Goal: Task Accomplishment & Management: Manage account settings

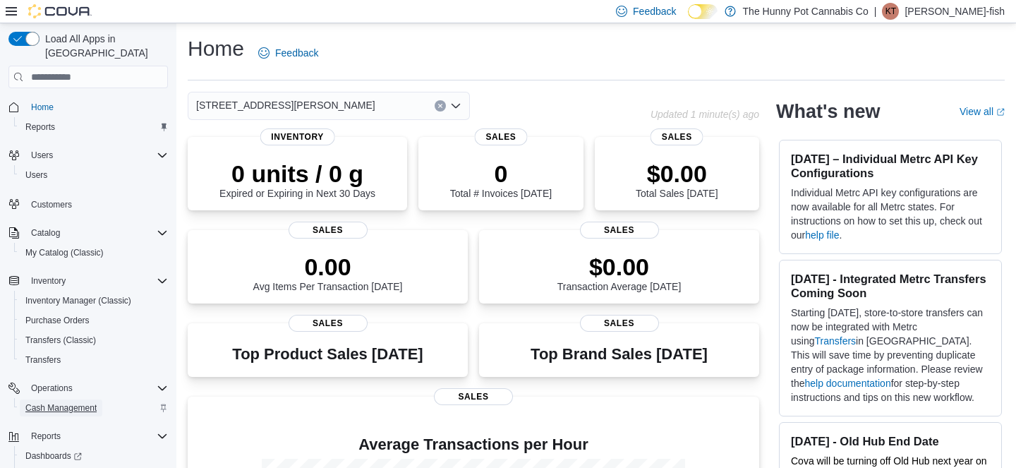
click at [64, 402] on span "Cash Management" at bounding box center [60, 407] width 71 height 11
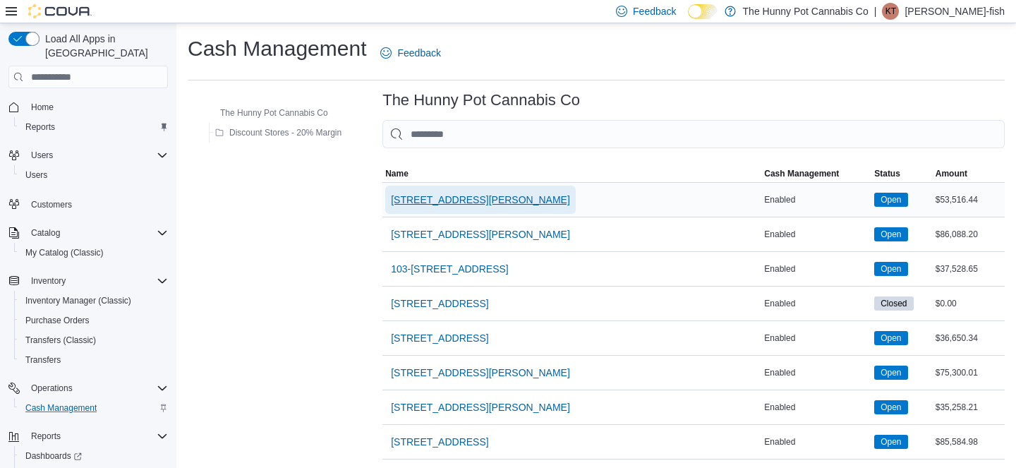
click at [433, 203] on span "[STREET_ADDRESS][PERSON_NAME]" at bounding box center [480, 200] width 179 height 14
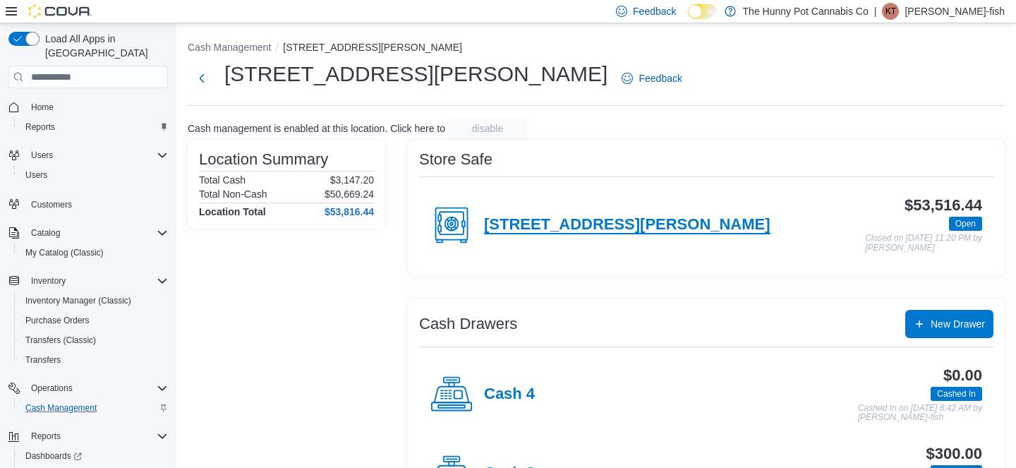
click at [575, 222] on h4 "[STREET_ADDRESS][PERSON_NAME]" at bounding box center [627, 225] width 287 height 18
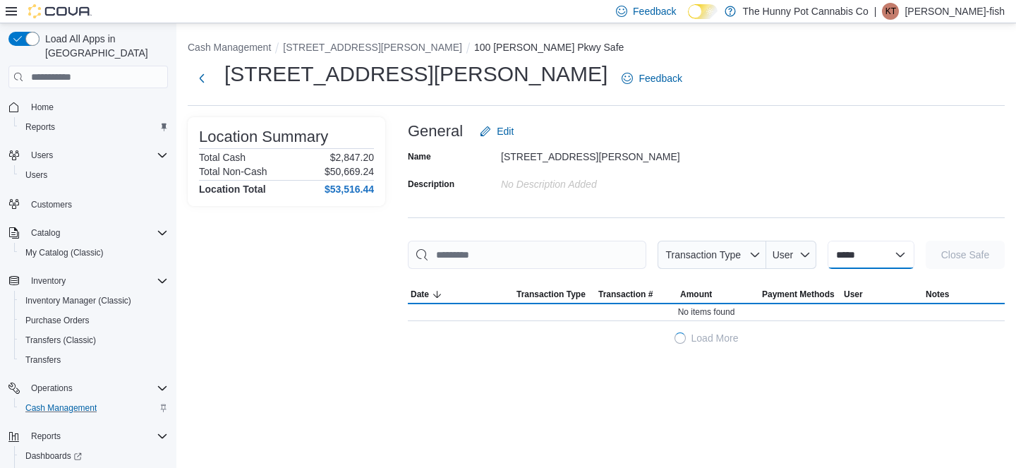
click at [850, 258] on select "**********" at bounding box center [871, 255] width 87 height 28
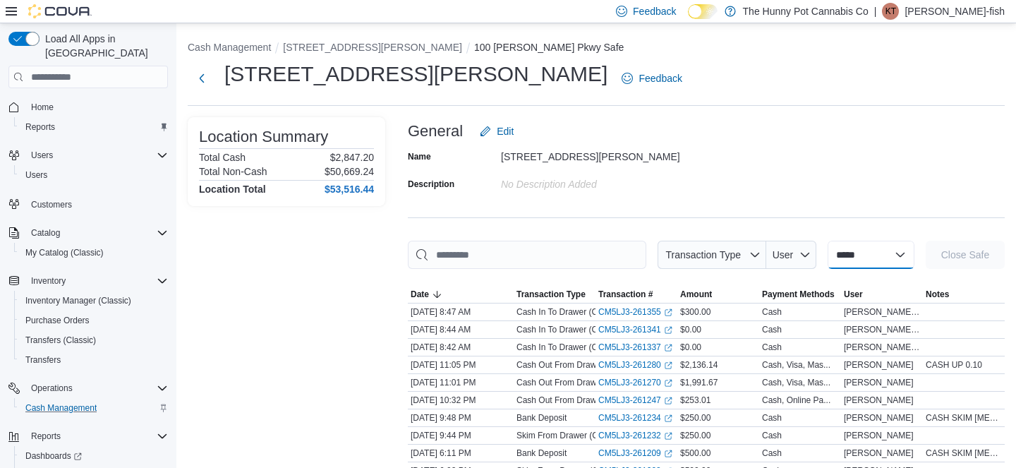
select select "**********"
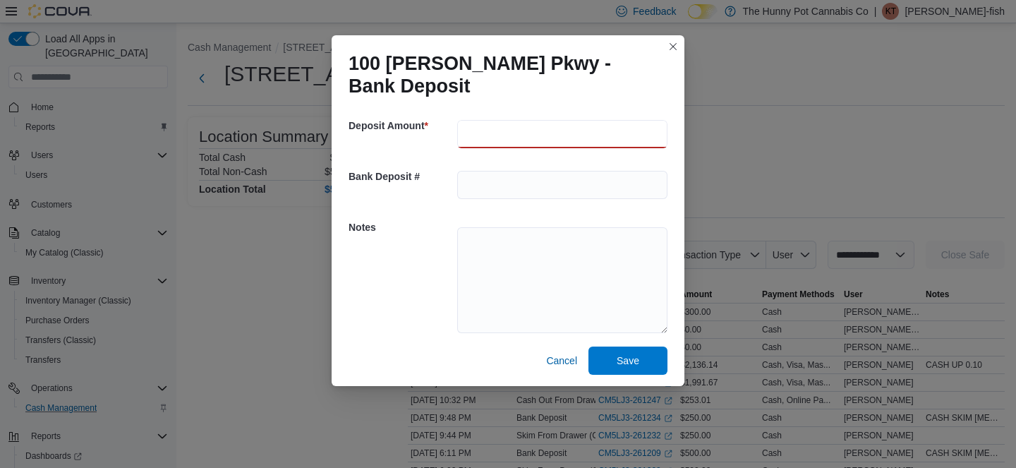
click at [489, 133] on input "number" at bounding box center [562, 134] width 210 height 28
type input "***"
click at [490, 248] on textarea at bounding box center [562, 280] width 210 height 106
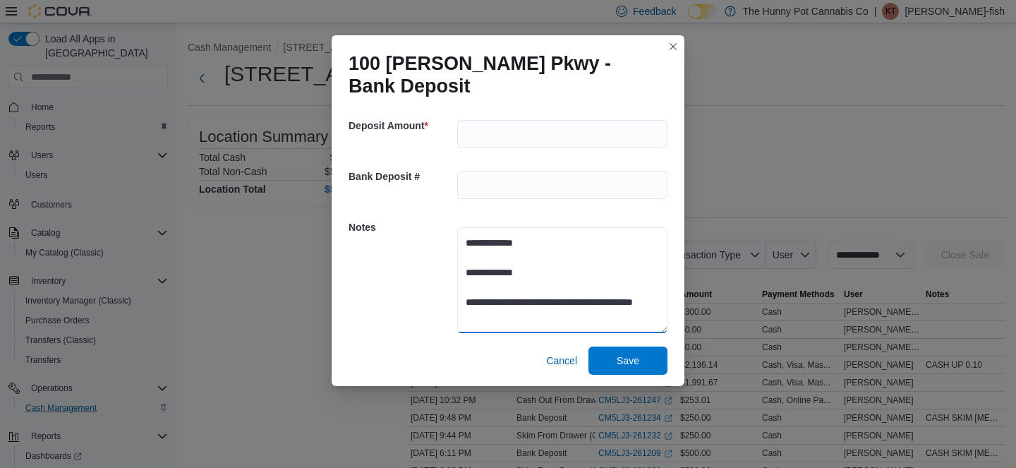
click at [546, 275] on textarea "**********" at bounding box center [562, 280] width 210 height 106
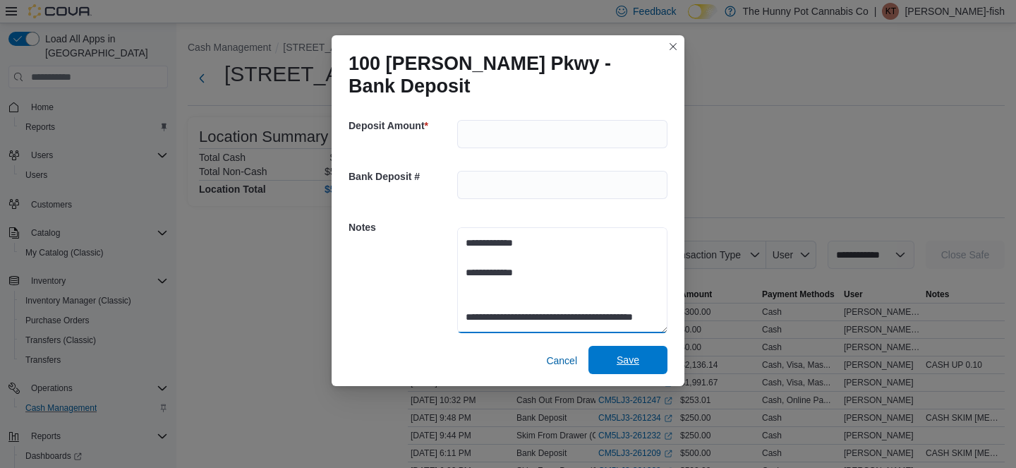
type textarea "**********"
click at [641, 361] on span "Save" at bounding box center [628, 360] width 62 height 28
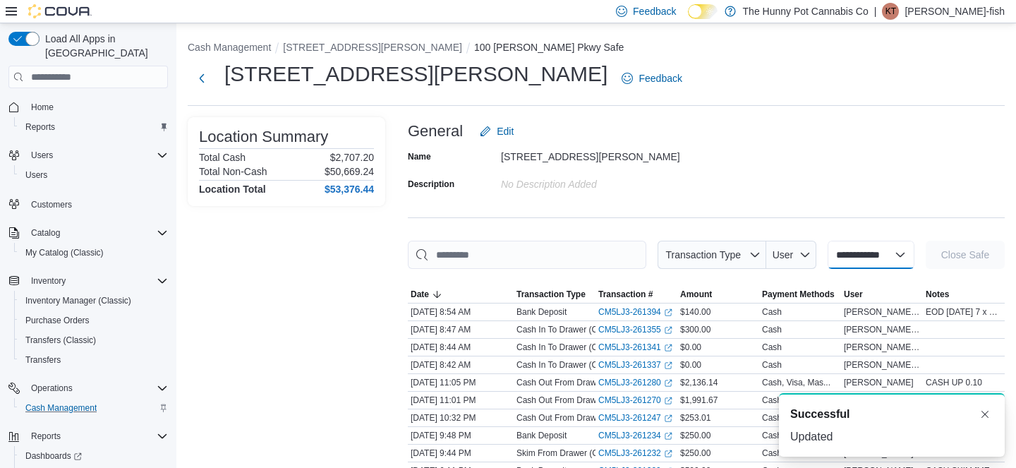
select select
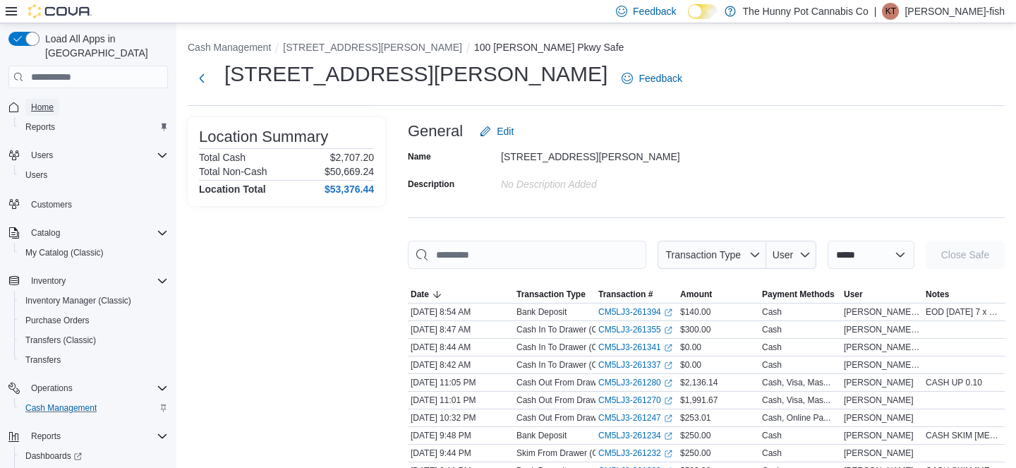
click at [52, 102] on span "Home" at bounding box center [42, 107] width 23 height 11
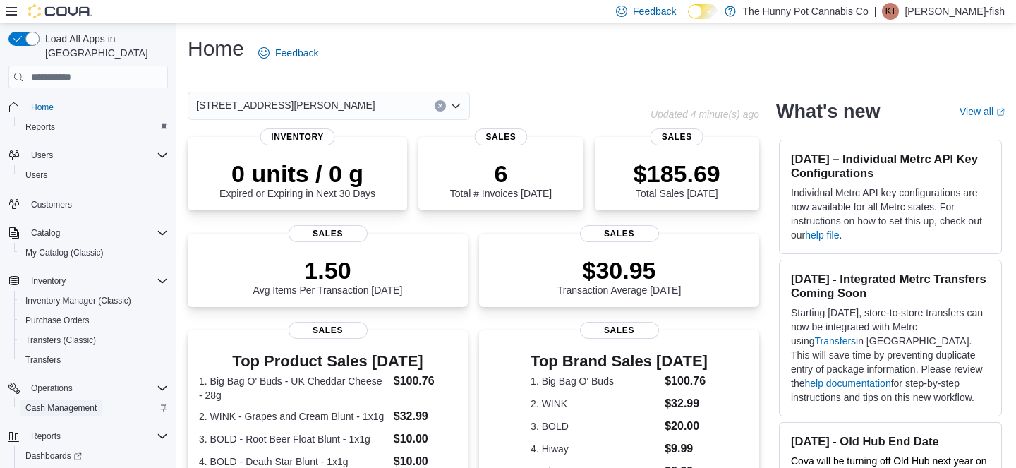
click at [67, 402] on span "Cash Management" at bounding box center [60, 407] width 71 height 11
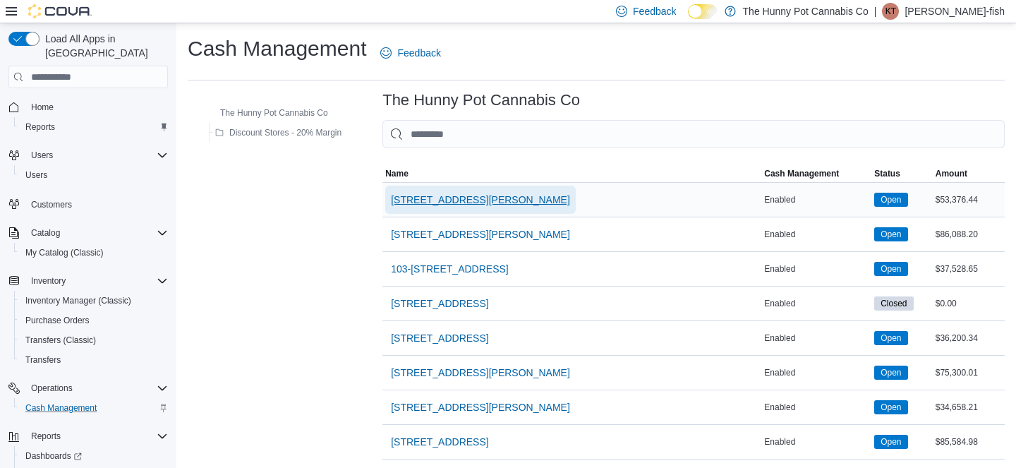
click at [443, 196] on span "[STREET_ADDRESS][PERSON_NAME]" at bounding box center [480, 200] width 179 height 14
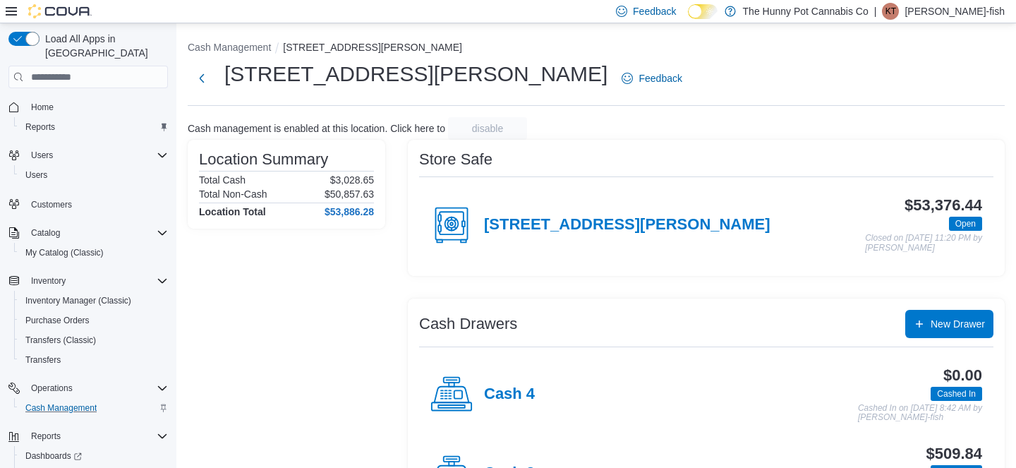
scroll to position [224, 0]
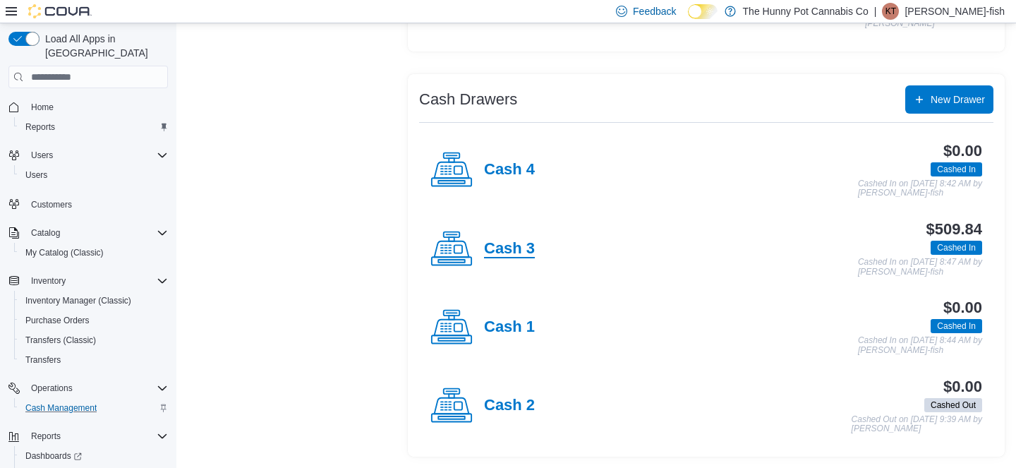
click at [515, 248] on h4 "Cash 3" at bounding box center [509, 249] width 51 height 18
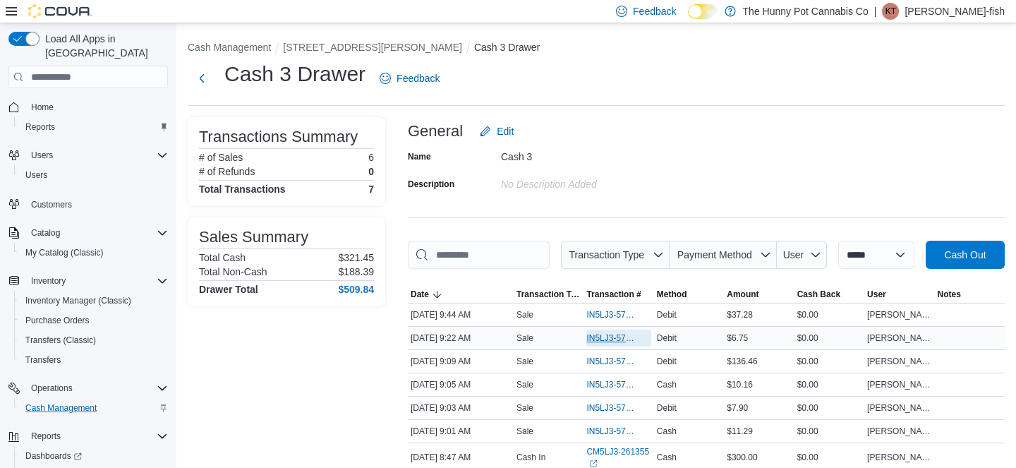
click at [598, 344] on span "IN5LJ3-5760317" at bounding box center [612, 337] width 50 height 11
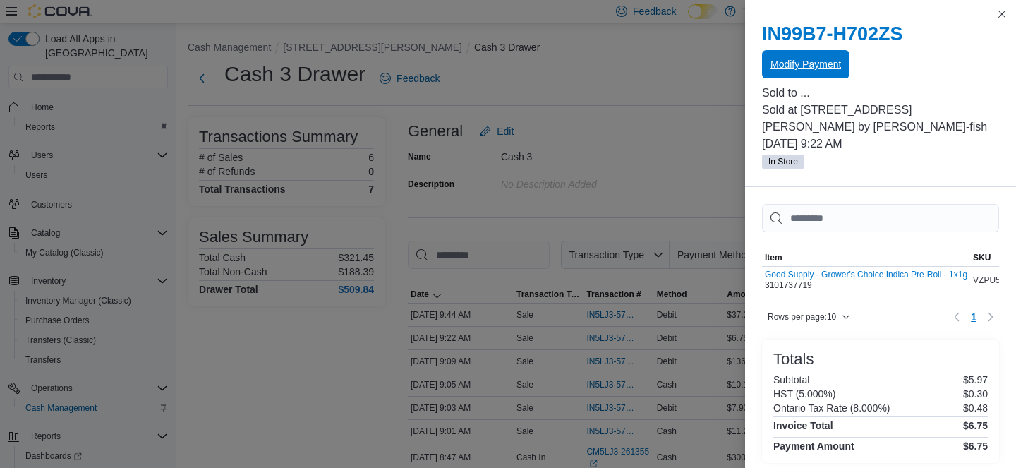
click at [822, 61] on span "Modify Payment" at bounding box center [806, 64] width 71 height 14
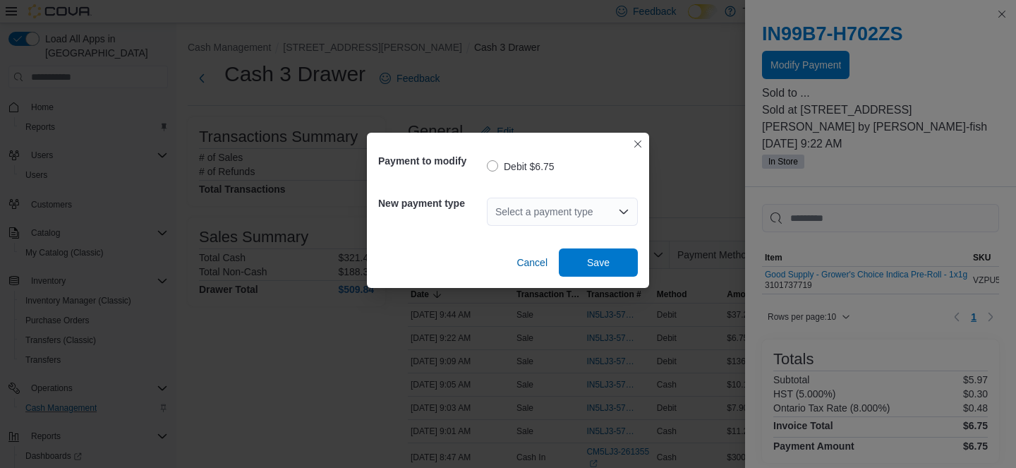
click at [528, 210] on div "Select a payment type" at bounding box center [562, 212] width 151 height 28
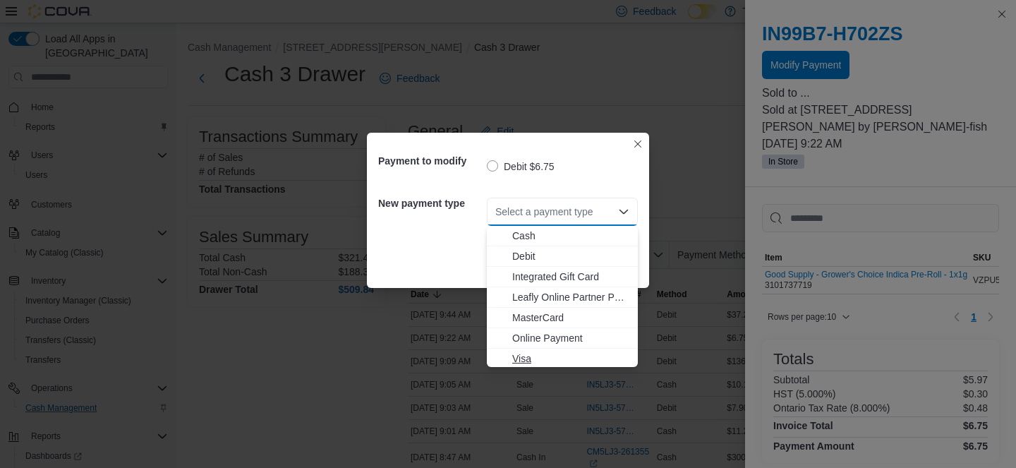
click at [538, 358] on span "Visa" at bounding box center [570, 358] width 117 height 14
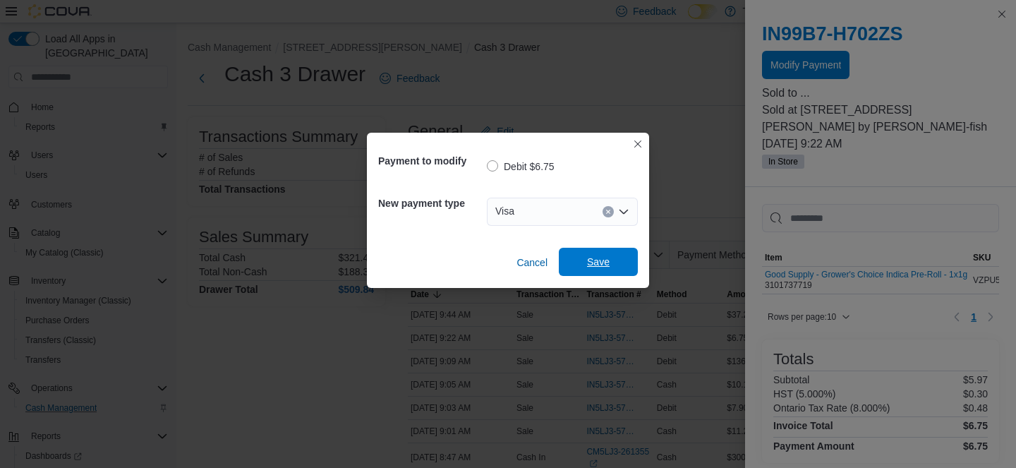
click at [596, 265] on span "Save" at bounding box center [598, 262] width 23 height 14
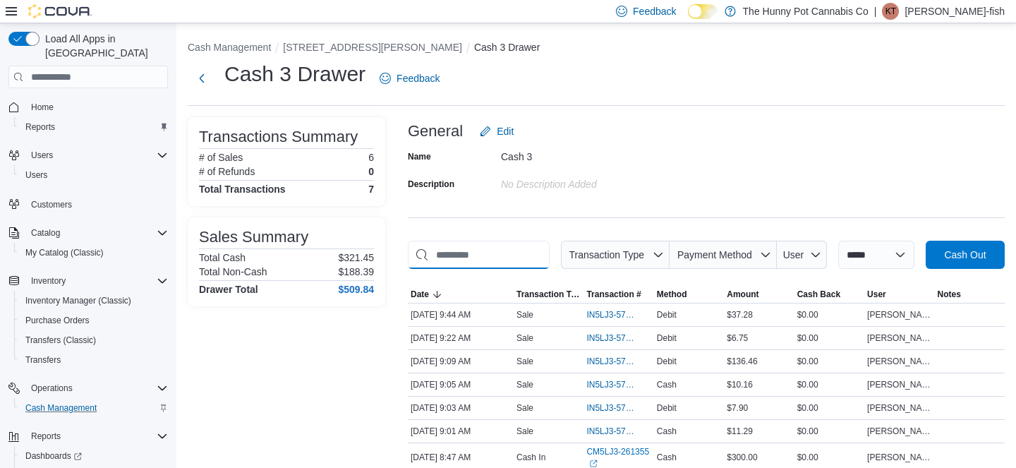
scroll to position [116, 0]
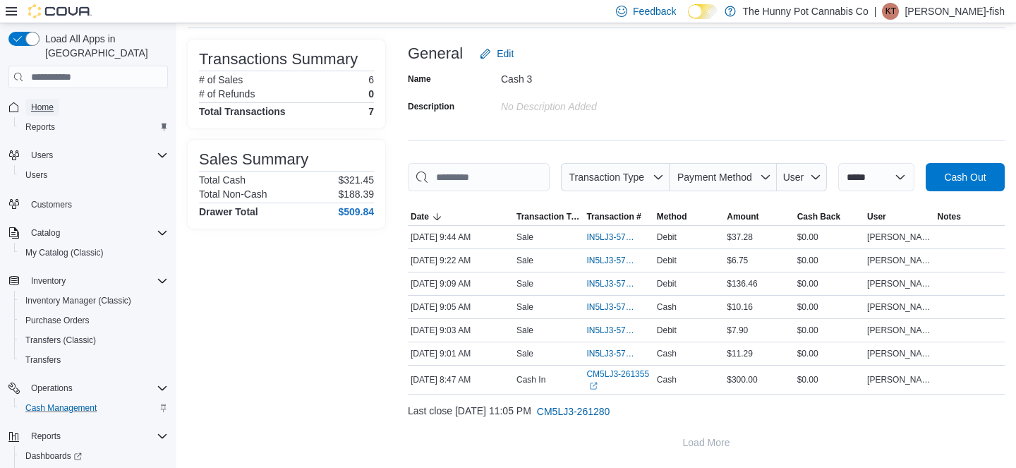
click at [48, 102] on span "Home" at bounding box center [42, 107] width 23 height 11
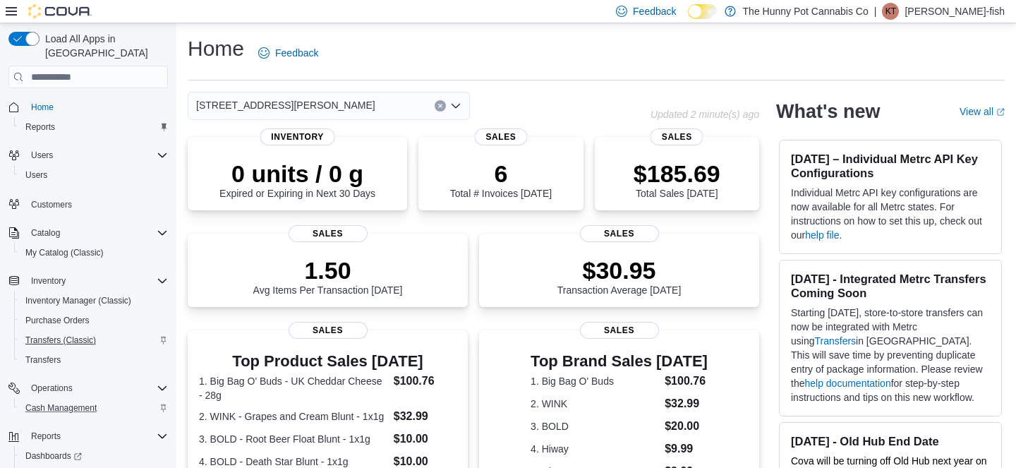
scroll to position [44, 0]
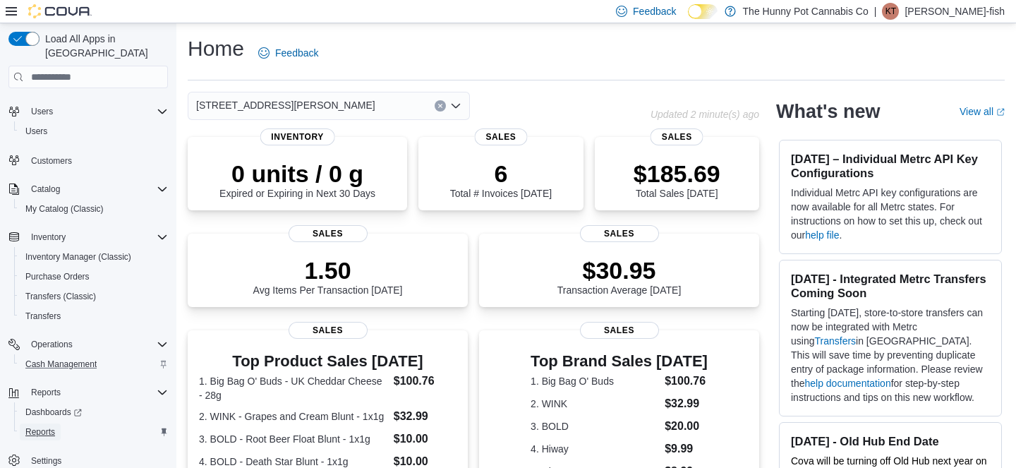
click at [52, 426] on span "Reports" at bounding box center [40, 431] width 30 height 11
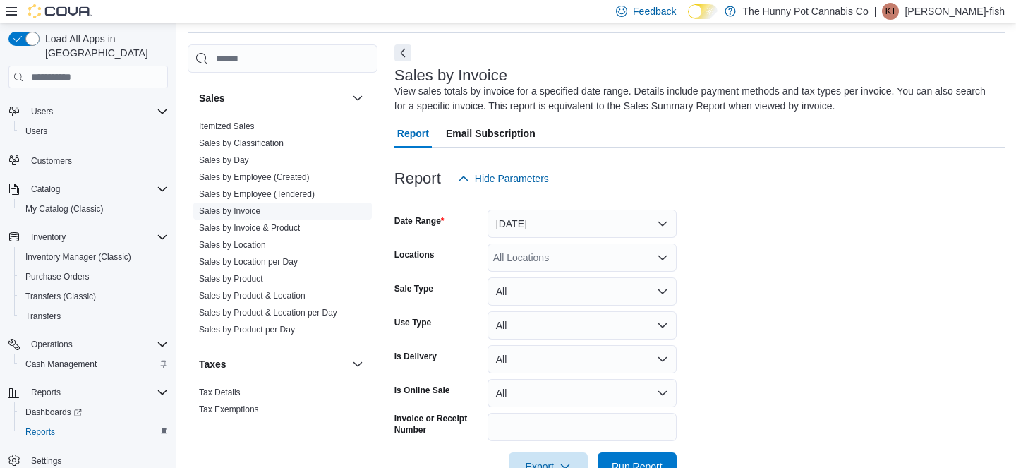
scroll to position [685, 0]
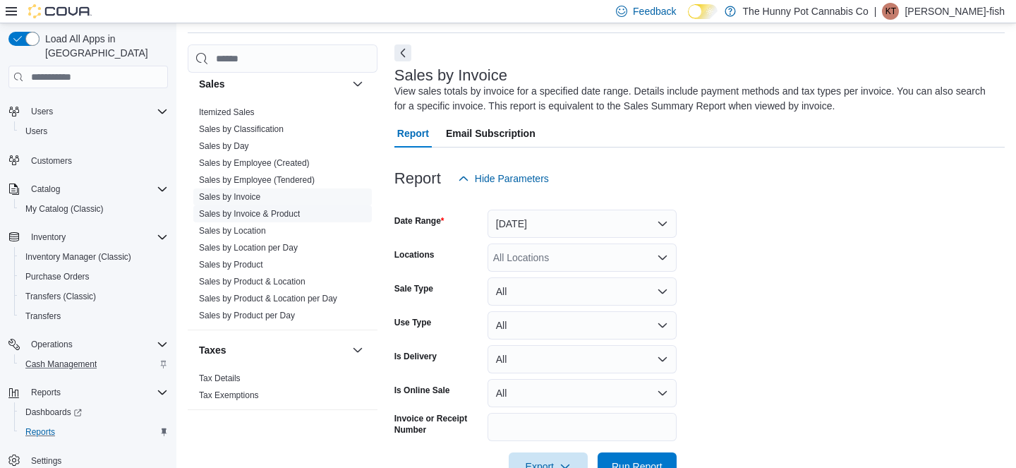
click at [255, 216] on link "Sales by Invoice & Product" at bounding box center [249, 214] width 101 height 10
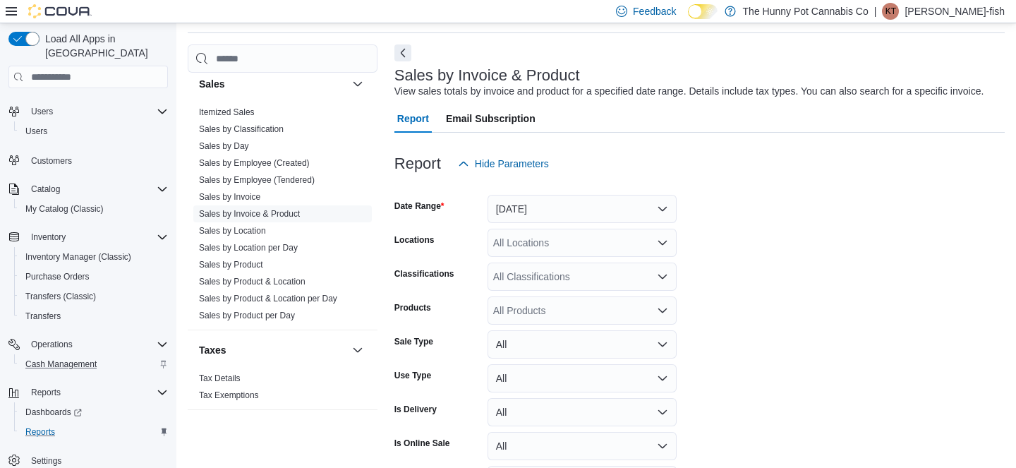
scroll to position [156, 0]
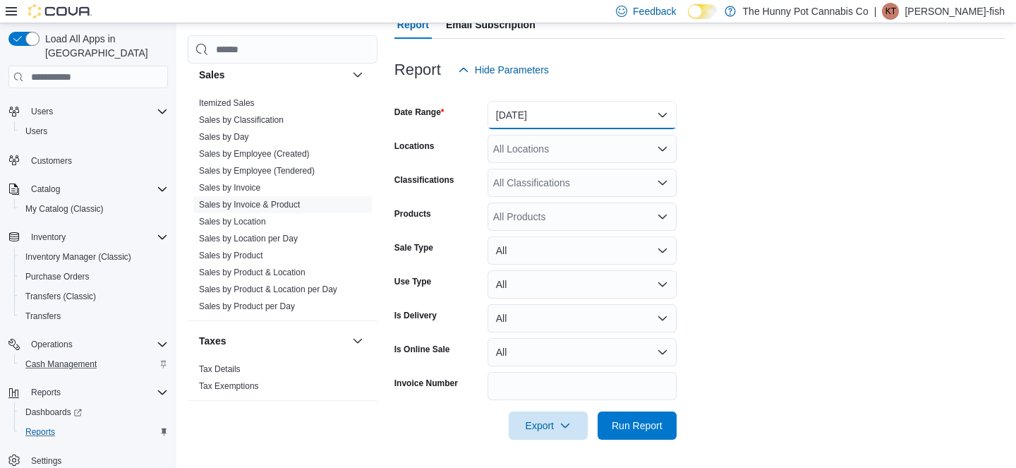
click at [560, 110] on button "[DATE]" at bounding box center [582, 115] width 189 height 28
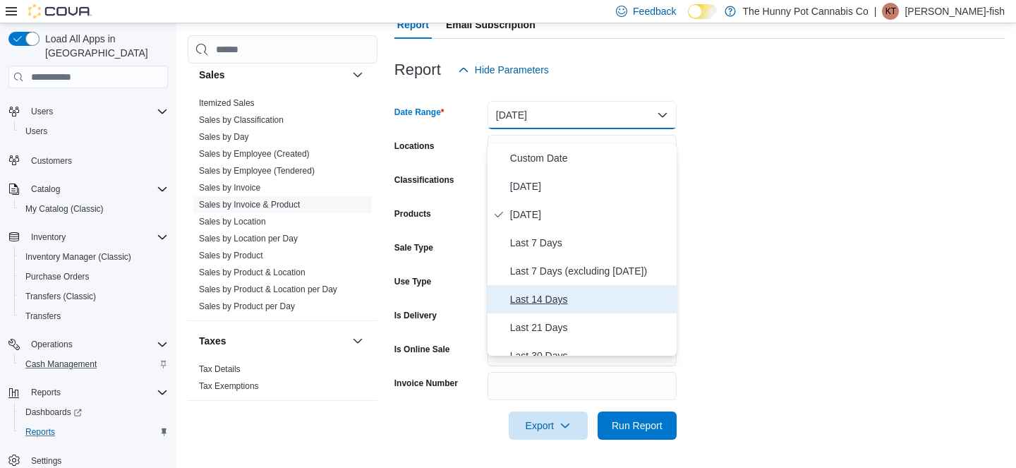
click at [553, 291] on span "Last 14 Days" at bounding box center [590, 299] width 161 height 17
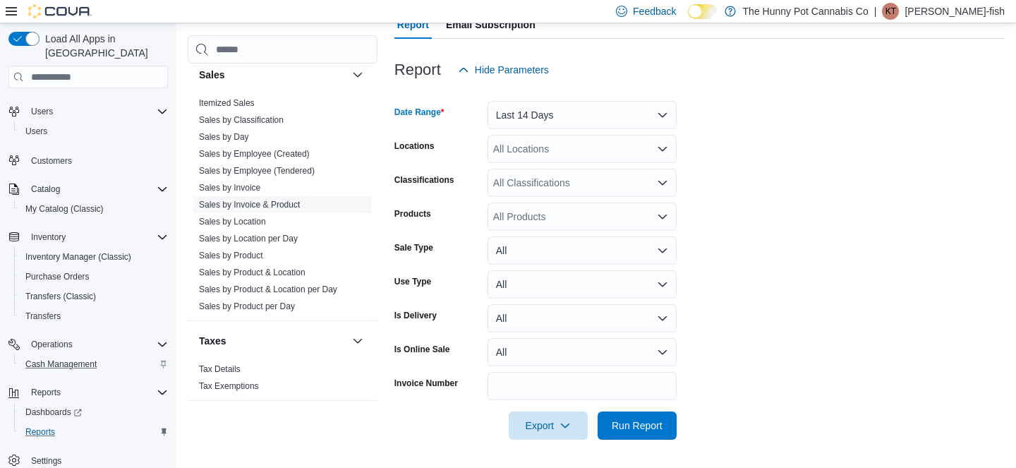
click at [565, 144] on div "All Locations" at bounding box center [582, 149] width 189 height 28
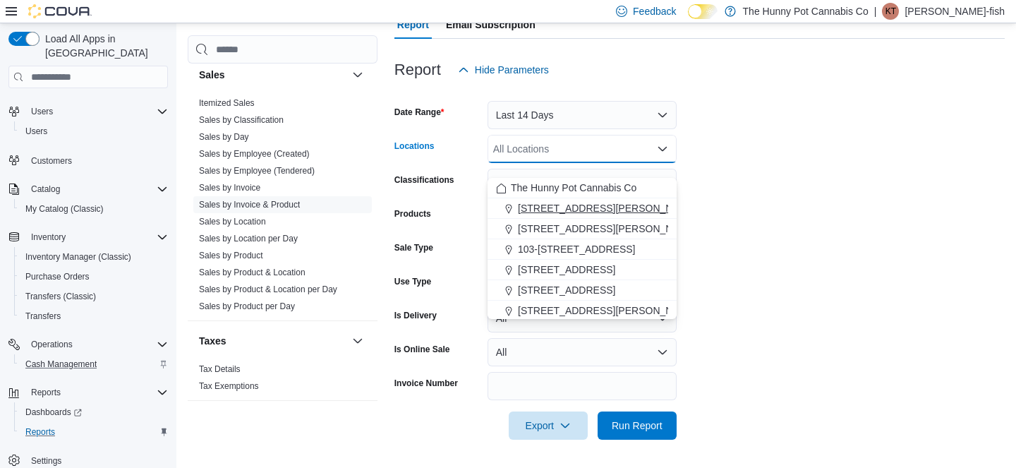
click at [570, 201] on span "[STREET_ADDRESS][PERSON_NAME]" at bounding box center [607, 208] width 179 height 14
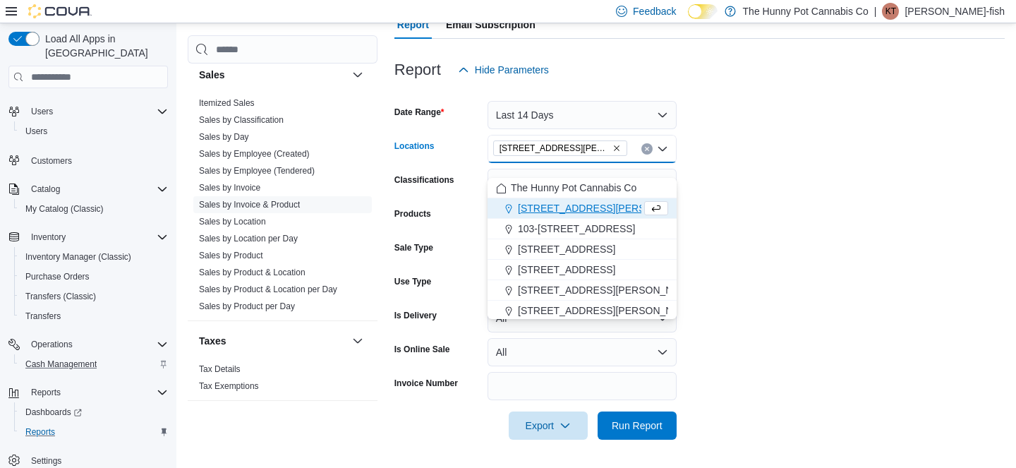
click at [784, 190] on form "Date Range Last 14 Days Locations [STREET_ADDRESS][PERSON_NAME] Selected. [STRE…" at bounding box center [700, 262] width 611 height 356
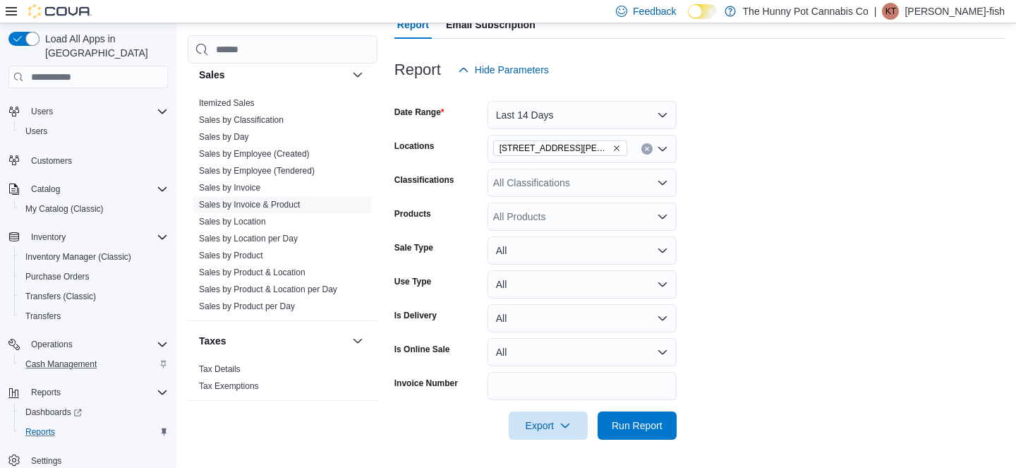
click at [548, 212] on div "All Products" at bounding box center [582, 217] width 189 height 28
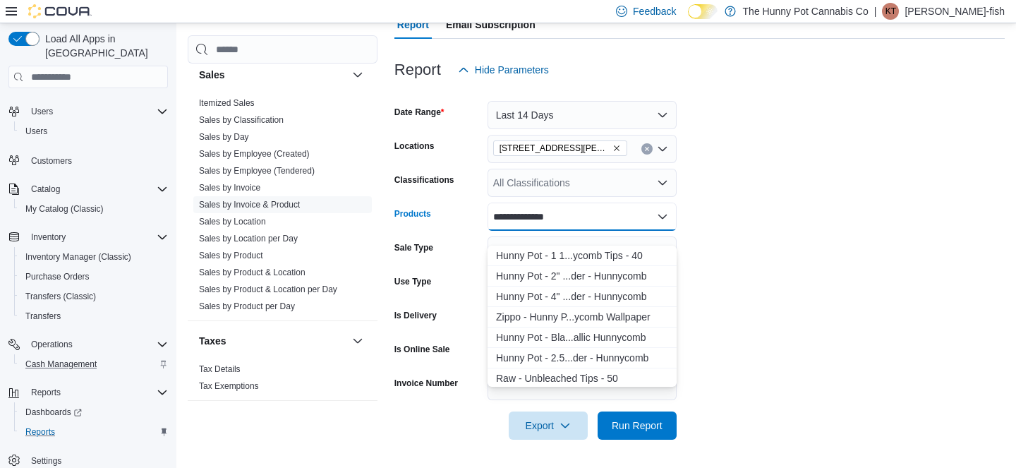
click at [522, 217] on input "**********" at bounding box center [530, 216] width 74 height 17
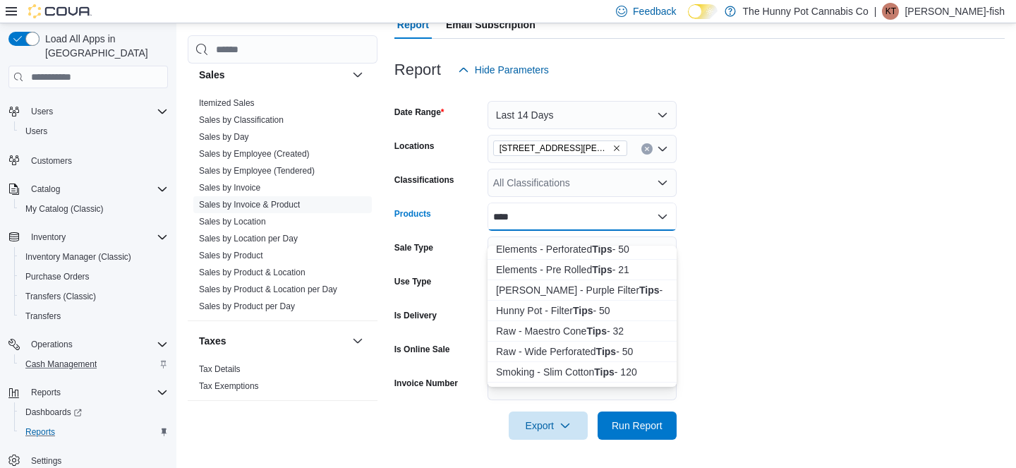
scroll to position [113, 0]
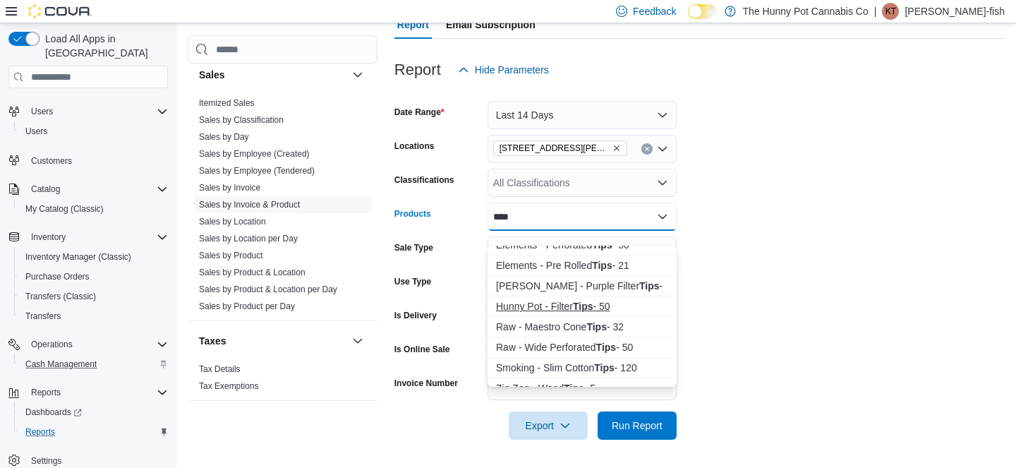
type input "****"
click at [543, 299] on div "Hunny Pot - Filter Tips - 50" at bounding box center [582, 306] width 172 height 14
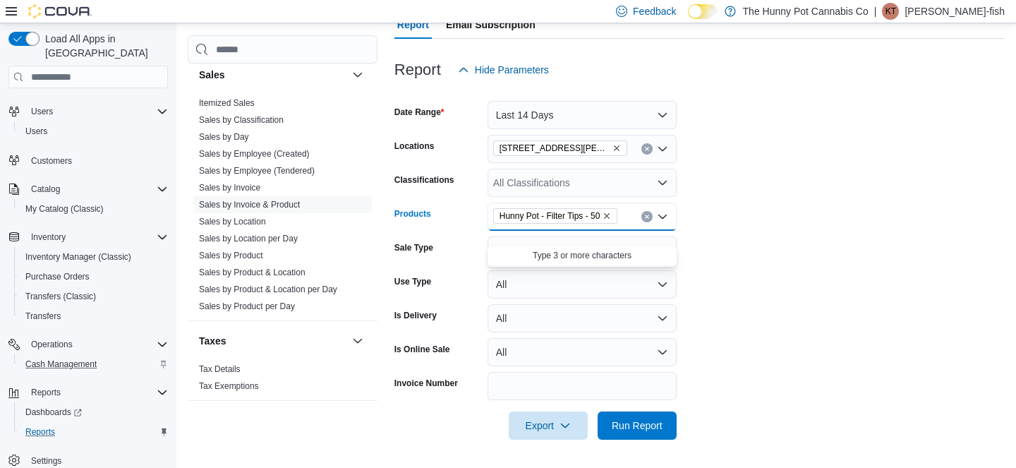
scroll to position [0, 0]
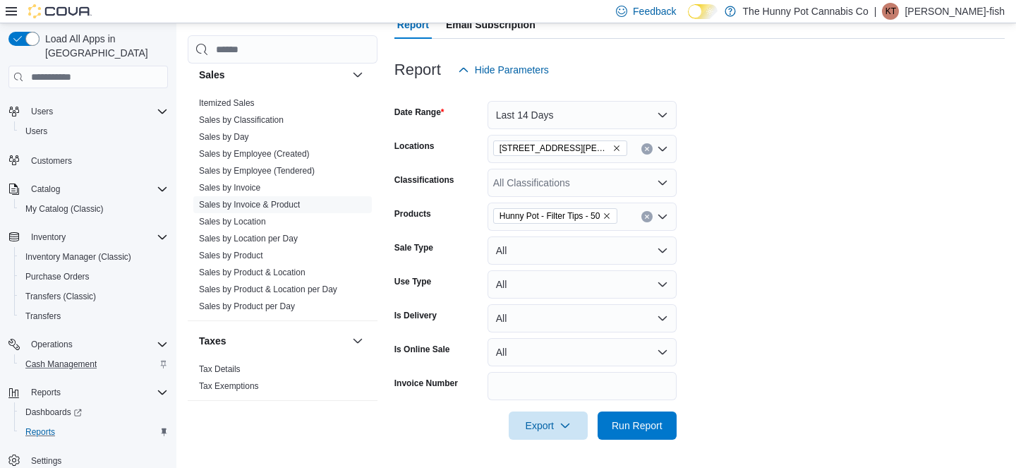
click at [805, 284] on form "Date Range Last 14 Days Locations 100 [PERSON_NAME] Pkwy Classifications All Cl…" at bounding box center [700, 262] width 611 height 356
click at [656, 427] on span "Run Report" at bounding box center [637, 425] width 51 height 14
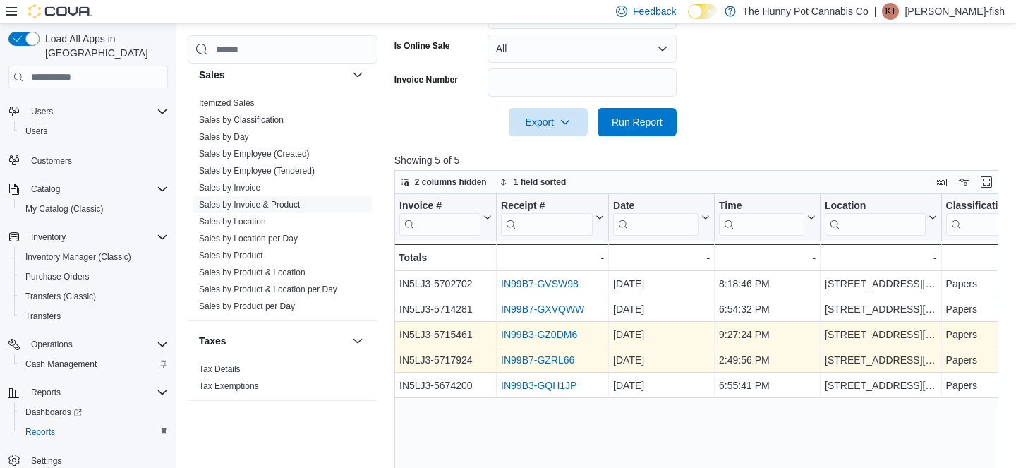
click at [531, 366] on link "IN99B7-GZRL66" at bounding box center [537, 359] width 73 height 11
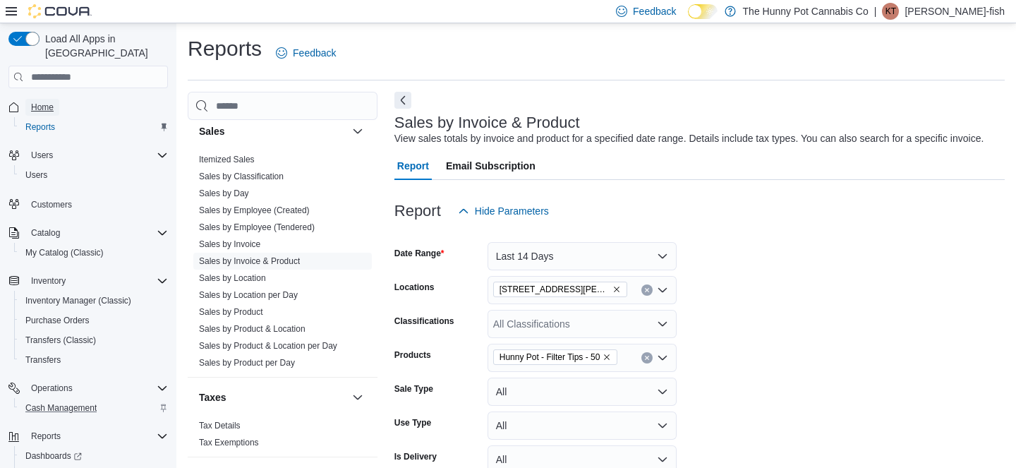
click at [42, 102] on span "Home" at bounding box center [42, 107] width 23 height 11
